Goal: Information Seeking & Learning: Compare options

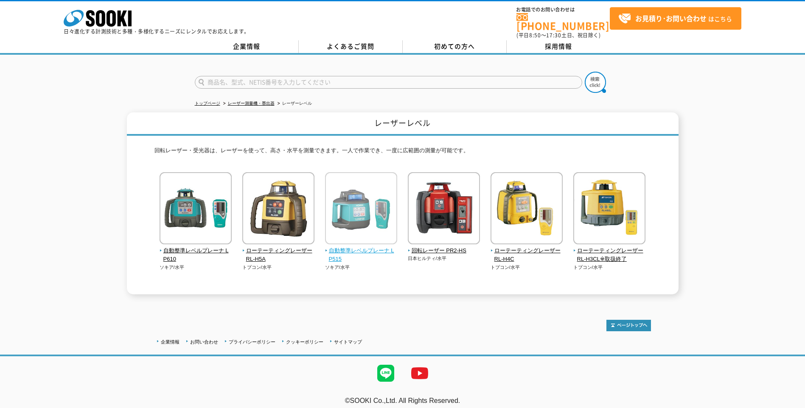
click at [359, 247] on span "自動整準レベルプレーナ LP515" at bounding box center [361, 255] width 73 height 18
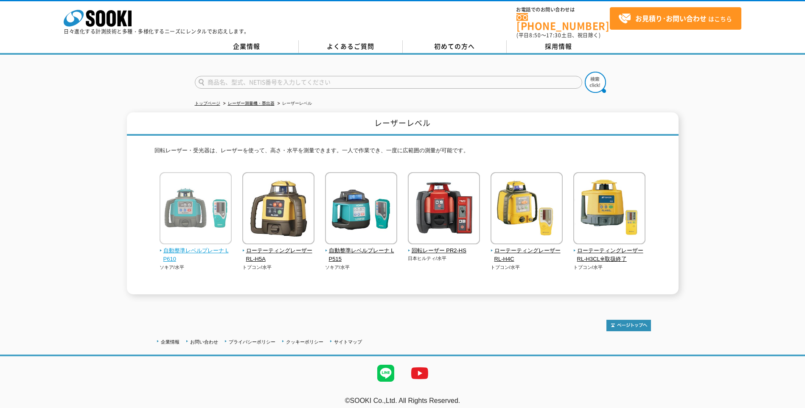
click at [186, 246] on span "自動整準レベルプレーナ LP610" at bounding box center [196, 255] width 73 height 18
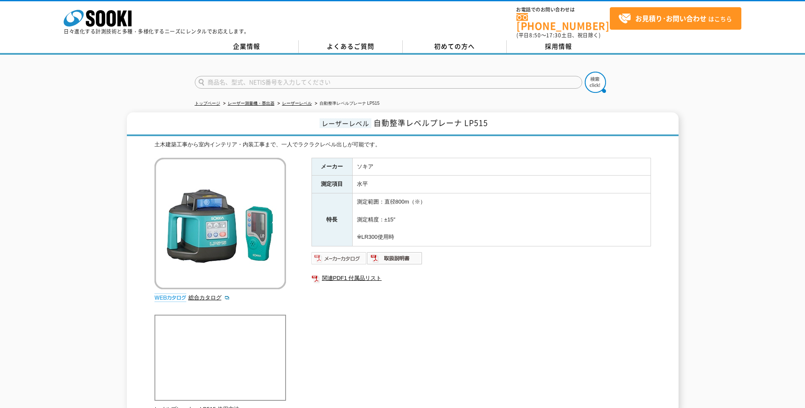
click at [344, 252] on img at bounding box center [339, 259] width 56 height 14
